Goal: Communication & Community: Connect with others

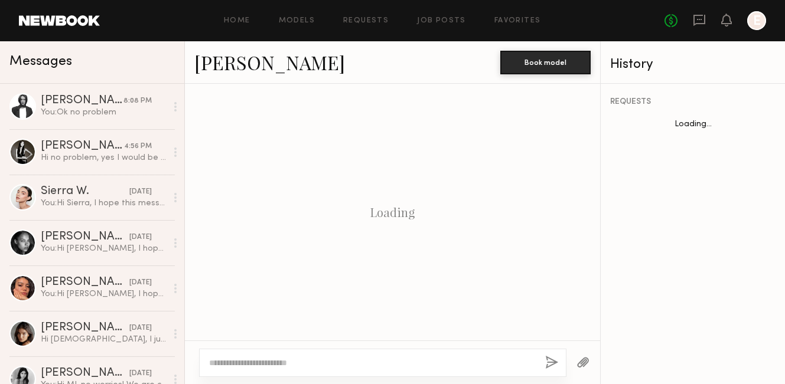
scroll to position [1218, 0]
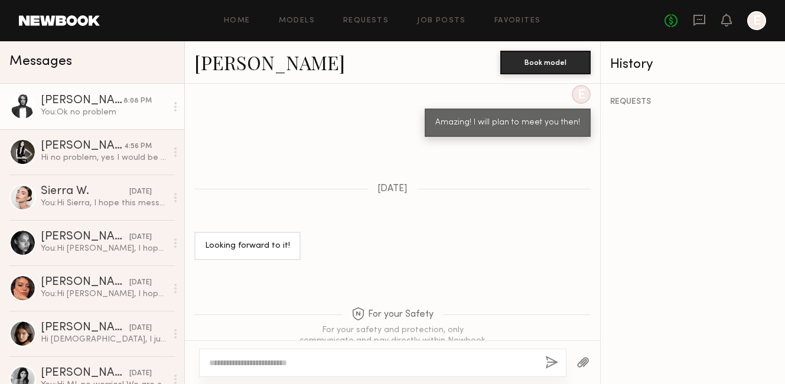
click at [111, 120] on link "[PERSON_NAME] 8:08 PM You: Ok no problem" at bounding box center [92, 106] width 184 height 45
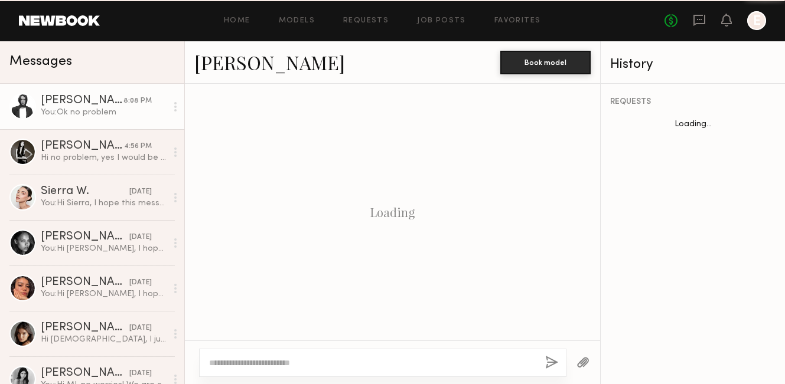
scroll to position [1371, 0]
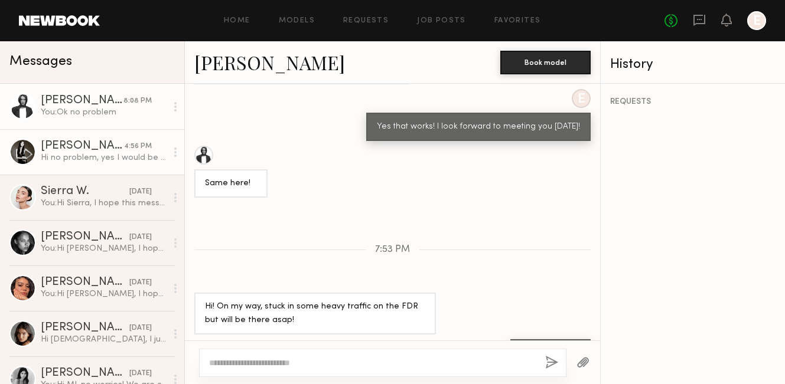
click at [100, 159] on div "Hi no problem, yes I would be available! My phone number is [PHONE_NUMBER] just…" at bounding box center [104, 157] width 126 height 11
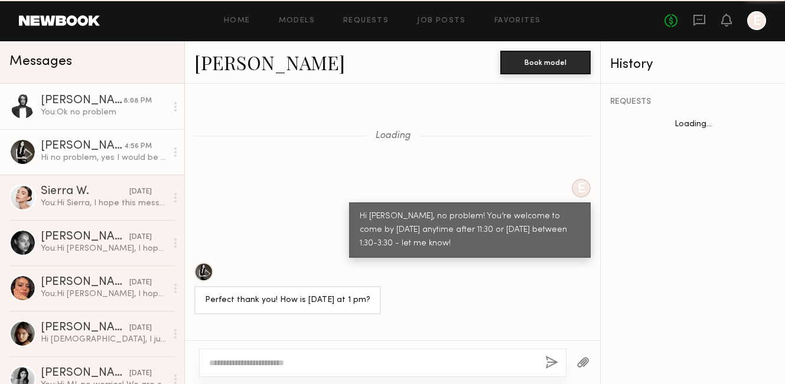
scroll to position [927, 0]
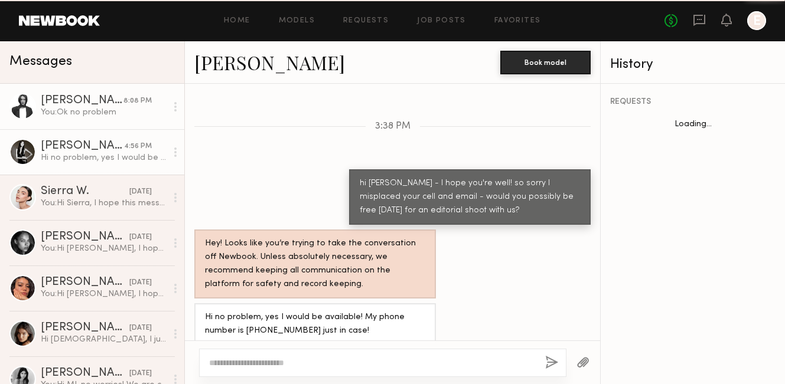
click at [113, 117] on div "You: Ok no problem" at bounding box center [104, 112] width 126 height 11
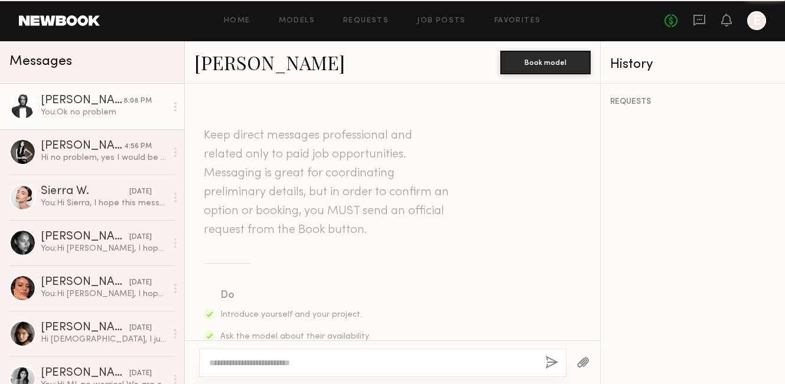
scroll to position [1371, 0]
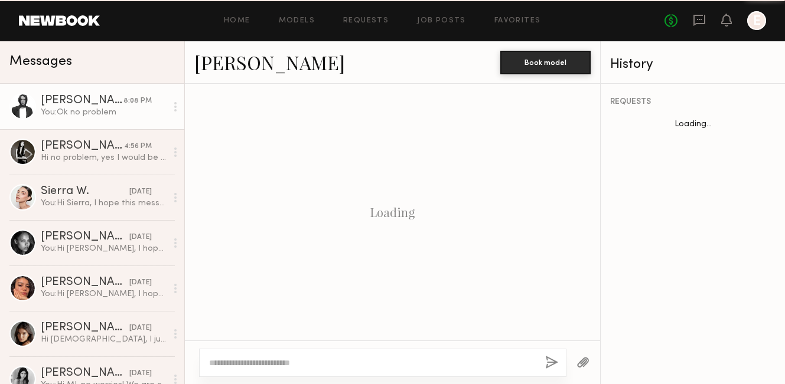
scroll to position [1371, 0]
